Goal: Task Accomplishment & Management: Manage account settings

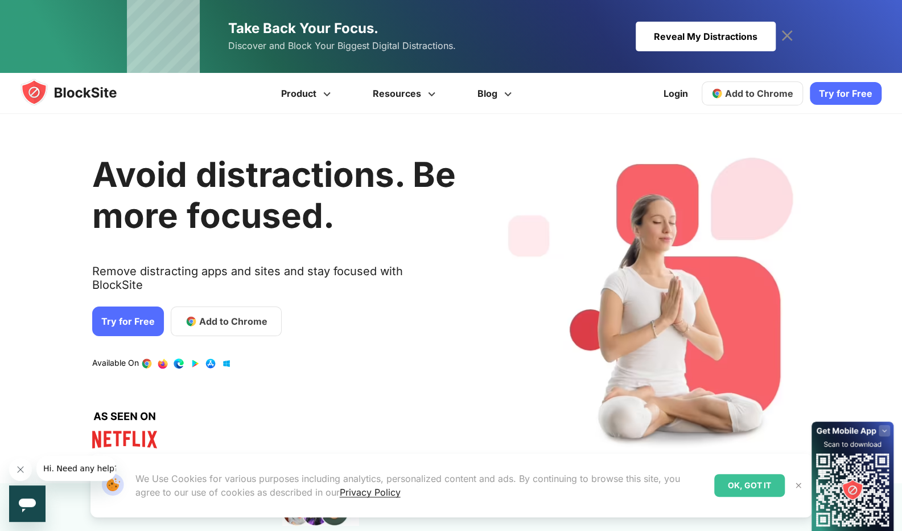
click at [840, 2] on div "Take Back Your Focus. Discover and Block Your Biggest Digital Distractions. Rev…" at bounding box center [451, 36] width 902 height 73
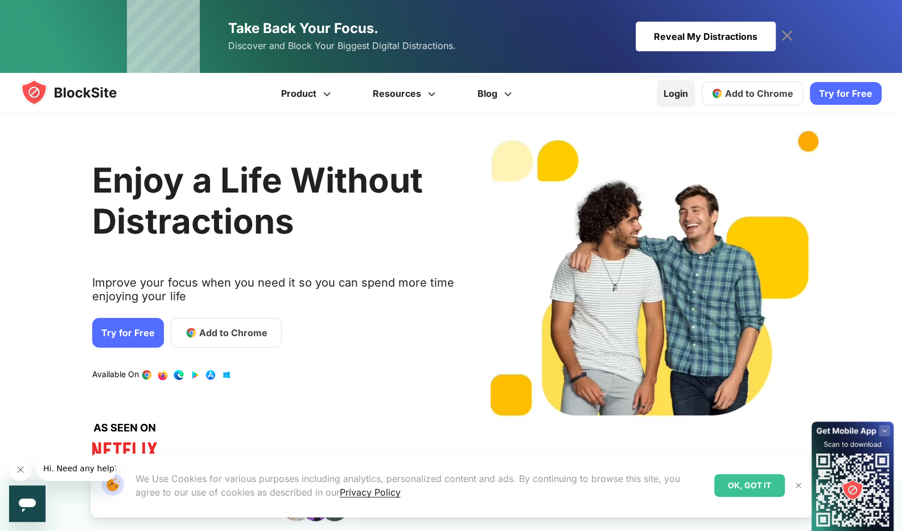
click at [689, 91] on link "Login" at bounding box center [676, 93] width 38 height 27
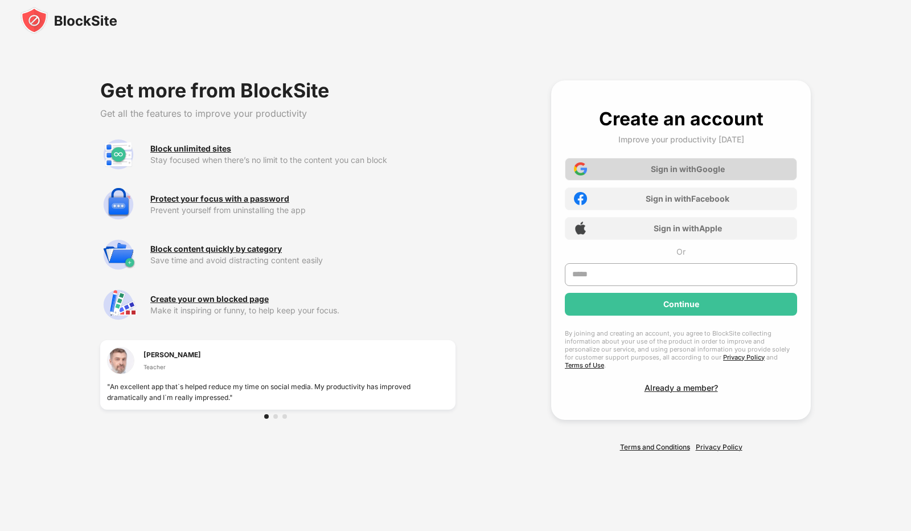
click at [658, 174] on div "Sign in with Google" at bounding box center [688, 169] width 74 height 10
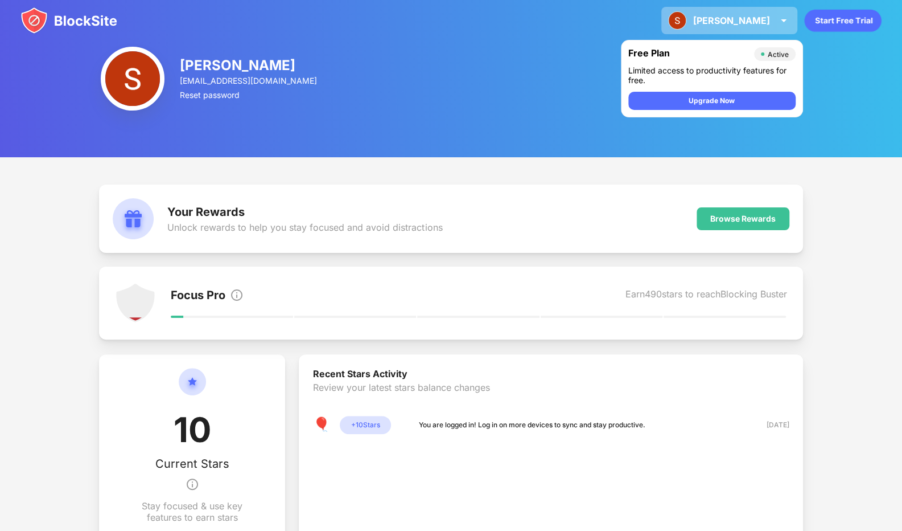
click at [787, 24] on img at bounding box center [784, 21] width 14 height 14
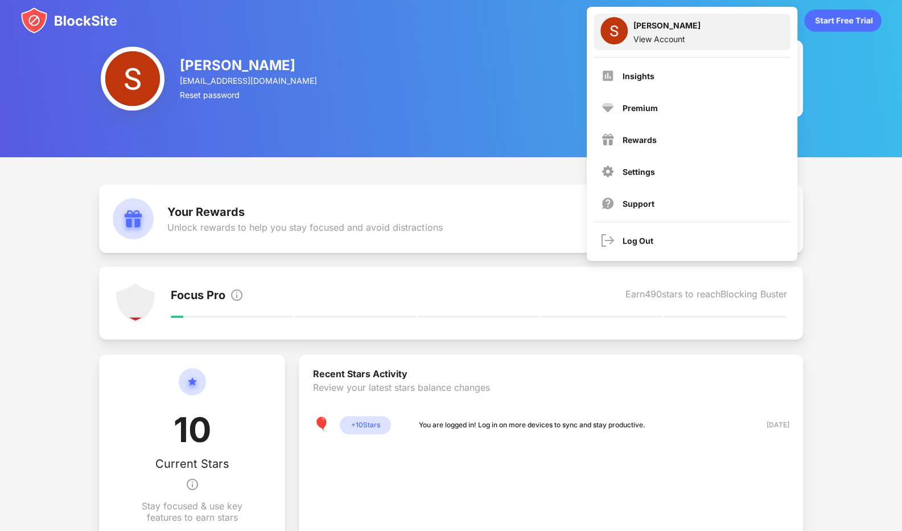
click at [640, 22] on div "[PERSON_NAME]" at bounding box center [667, 27] width 67 height 14
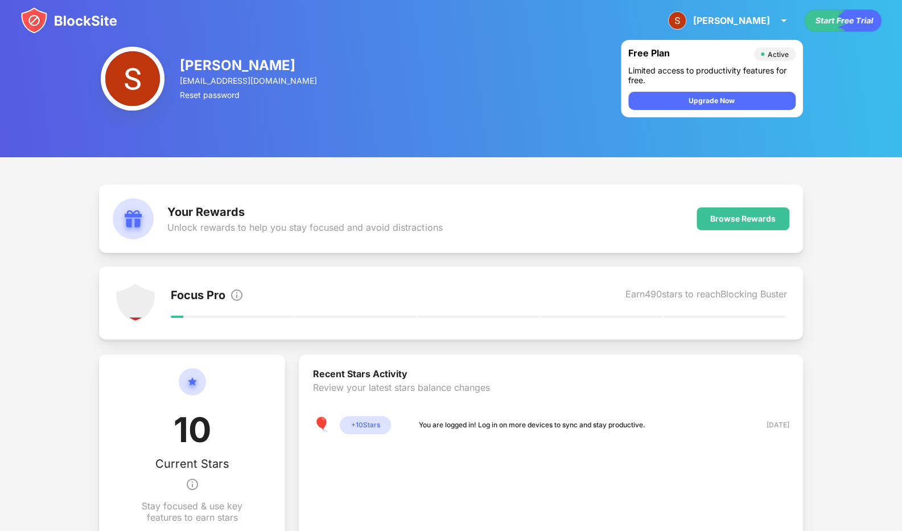
click at [46, 20] on img at bounding box center [68, 20] width 97 height 27
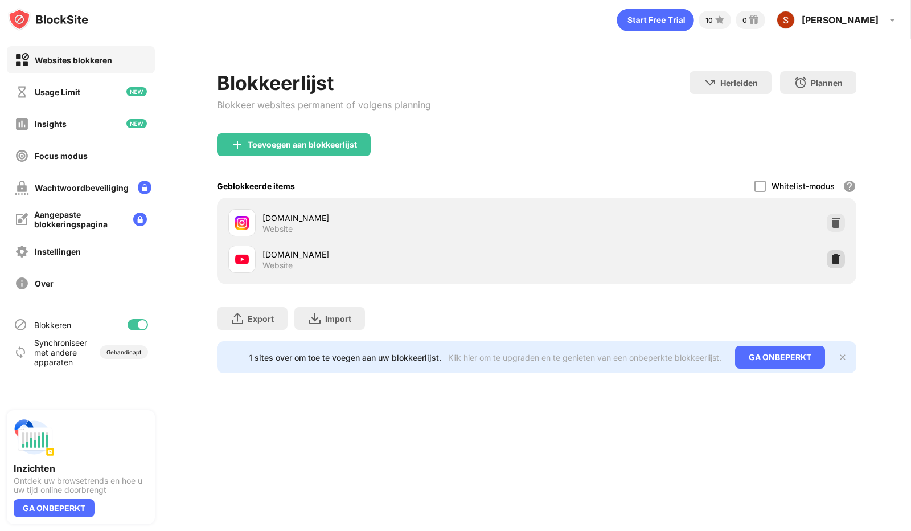
click at [839, 256] on img at bounding box center [835, 258] width 11 height 11
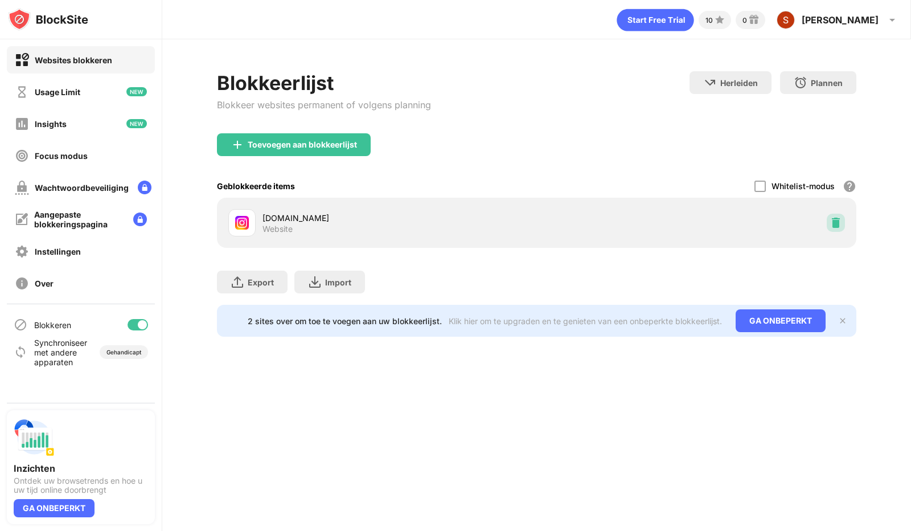
click at [832, 231] on div at bounding box center [836, 222] width 18 height 18
